Goal: Feedback & Contribution: Contribute content

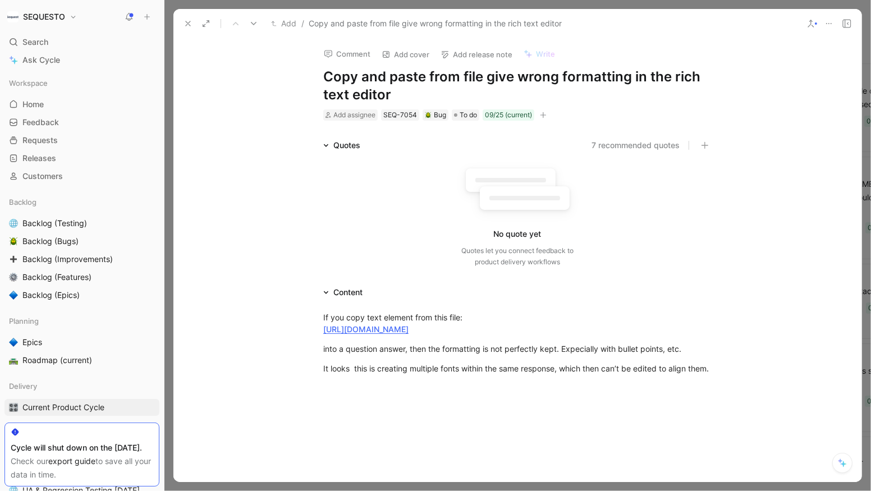
click at [186, 25] on icon at bounding box center [188, 23] width 9 height 9
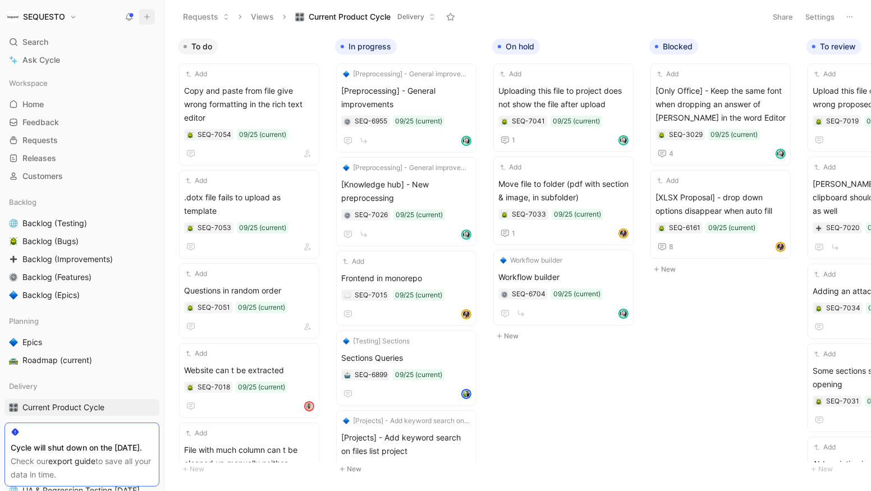
click at [146, 15] on icon at bounding box center [147, 17] width 8 height 8
click at [221, 21] on button "New feedback c" at bounding box center [222, 21] width 120 height 19
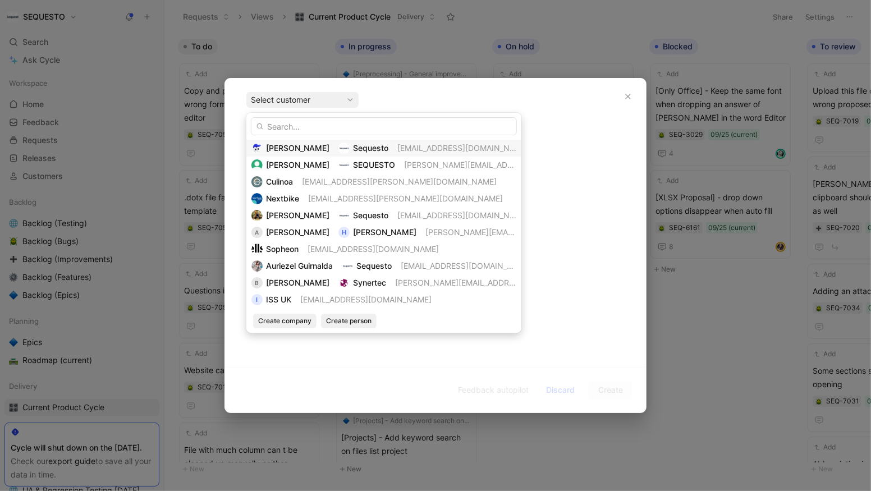
click at [284, 146] on span "[PERSON_NAME]" at bounding box center [297, 148] width 63 height 10
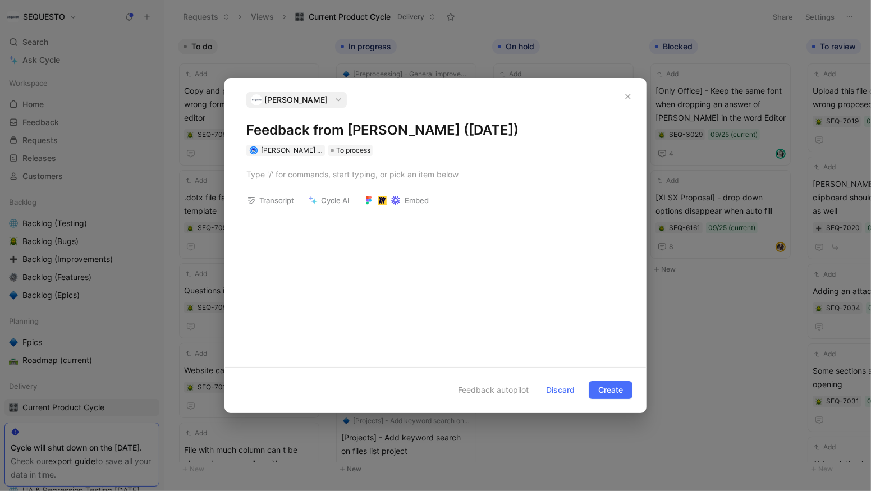
click at [276, 126] on h1 "Feedback from [PERSON_NAME] ([DATE])" at bounding box center [435, 130] width 378 height 18
click at [281, 180] on div at bounding box center [435, 174] width 378 height 12
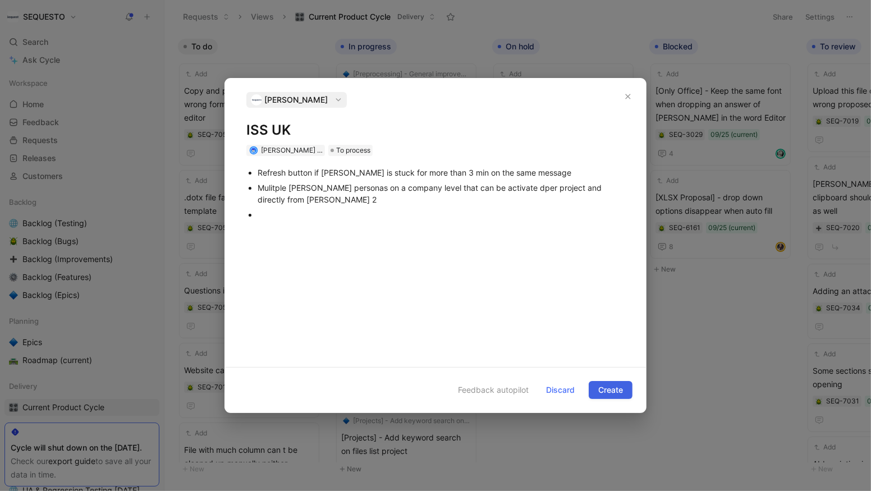
click at [603, 390] on span "Create" at bounding box center [610, 389] width 25 height 13
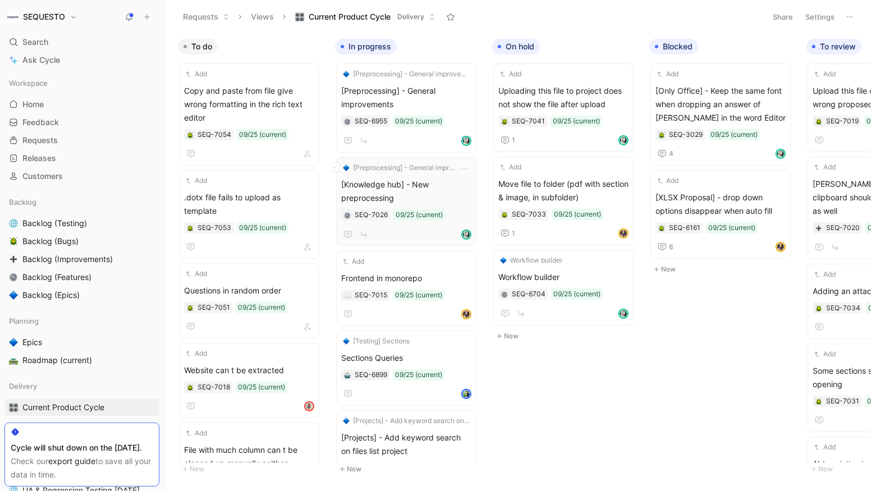
click at [467, 202] on span "[Knowledge hub] - New preprocessing" at bounding box center [406, 191] width 130 height 27
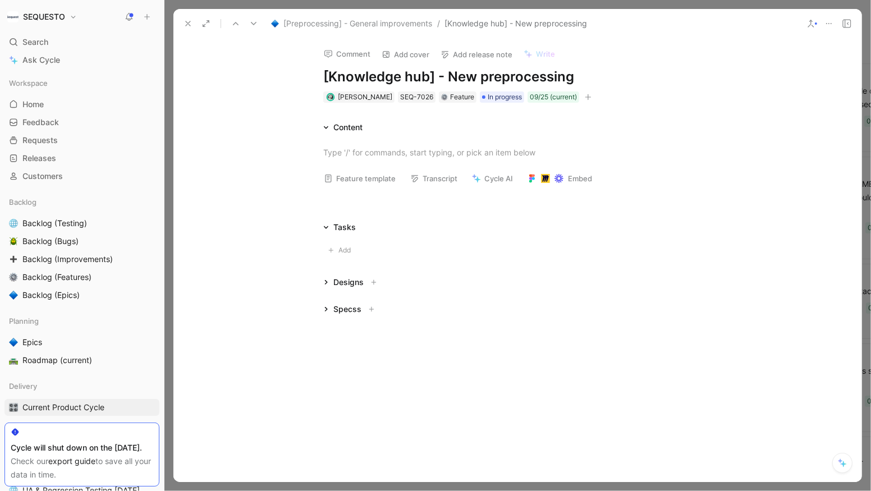
click at [186, 22] on use at bounding box center [188, 23] width 4 height 4
